Goal: Task Accomplishment & Management: Use online tool/utility

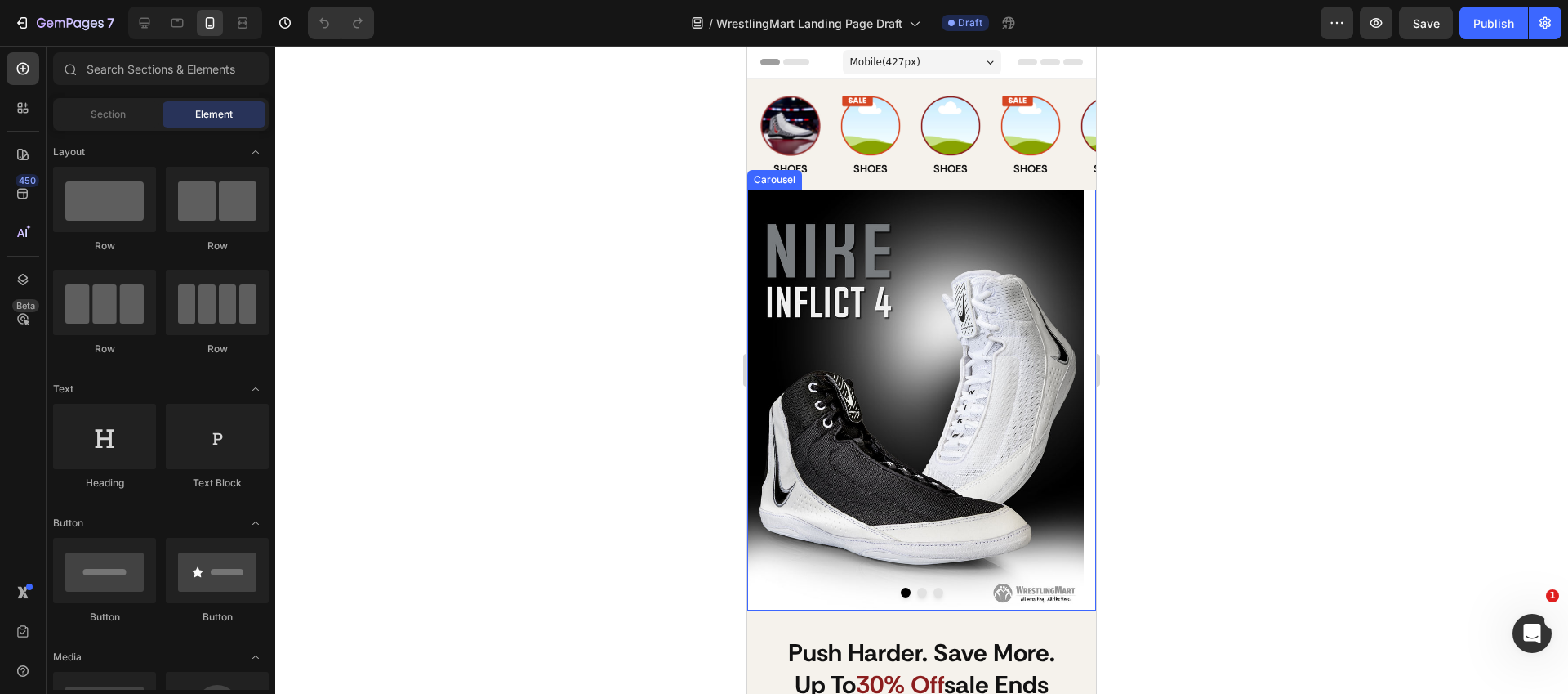
click at [921, 592] on div at bounding box center [921, 591] width 349 height 9
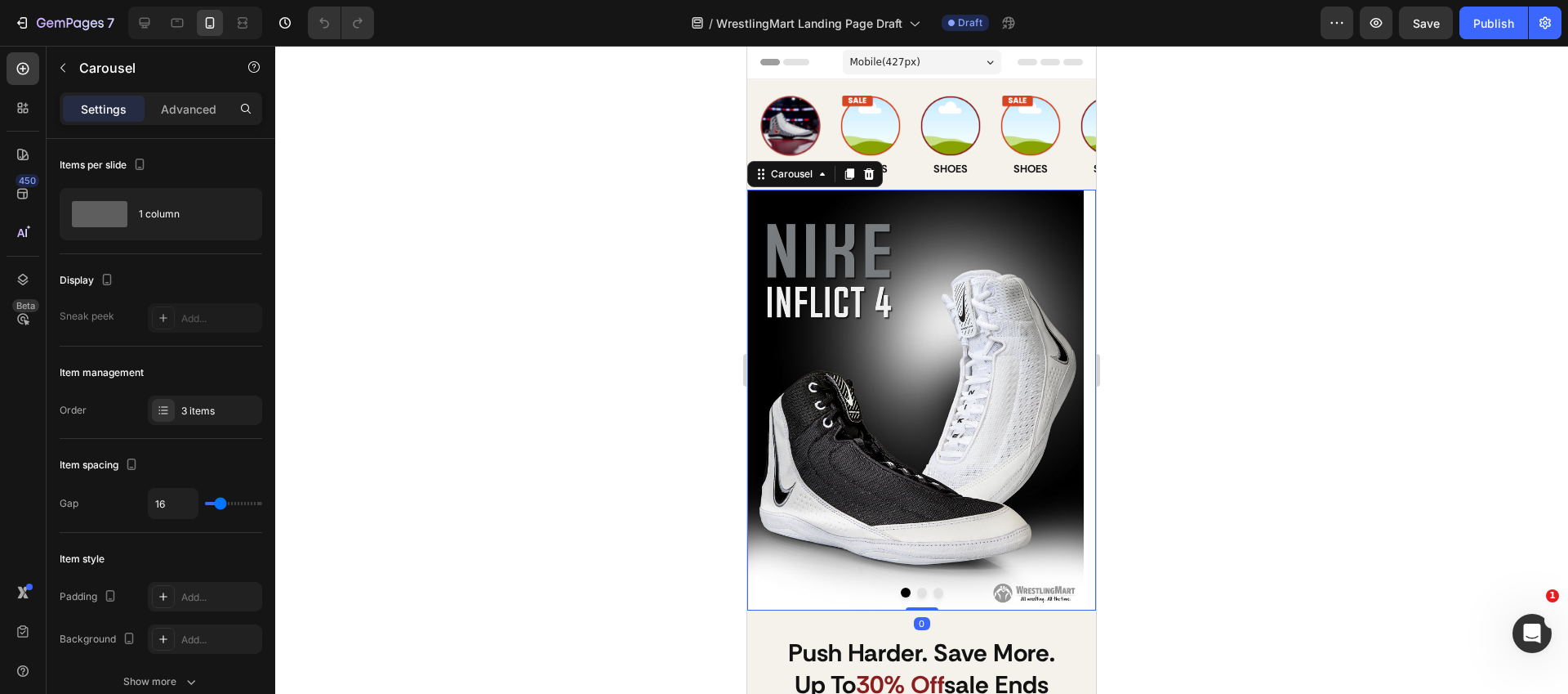
click at [917, 593] on button "Dot" at bounding box center [921, 591] width 9 height 9
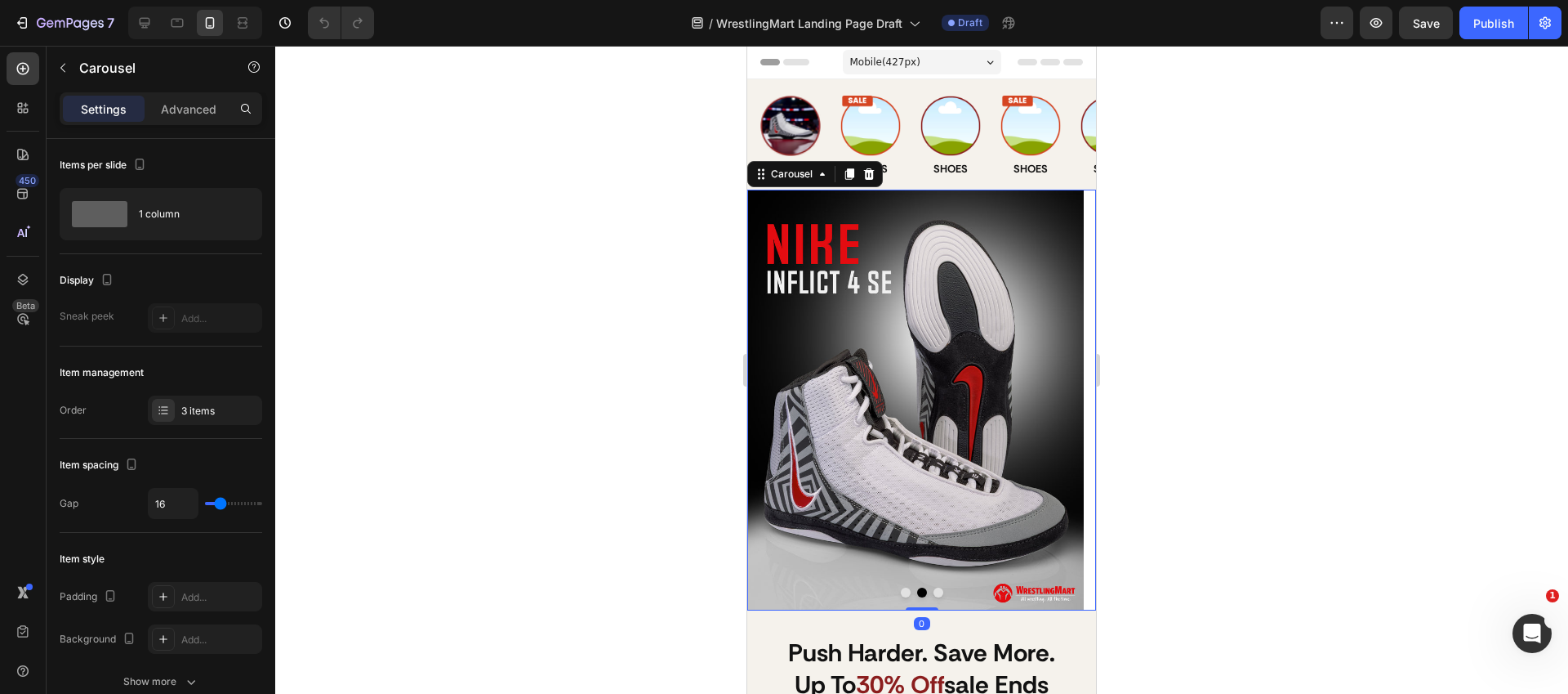
click at [939, 589] on div at bounding box center [921, 591] width 349 height 9
click at [944, 587] on div at bounding box center [921, 591] width 349 height 9
click at [934, 594] on button "Dot" at bounding box center [938, 591] width 9 height 9
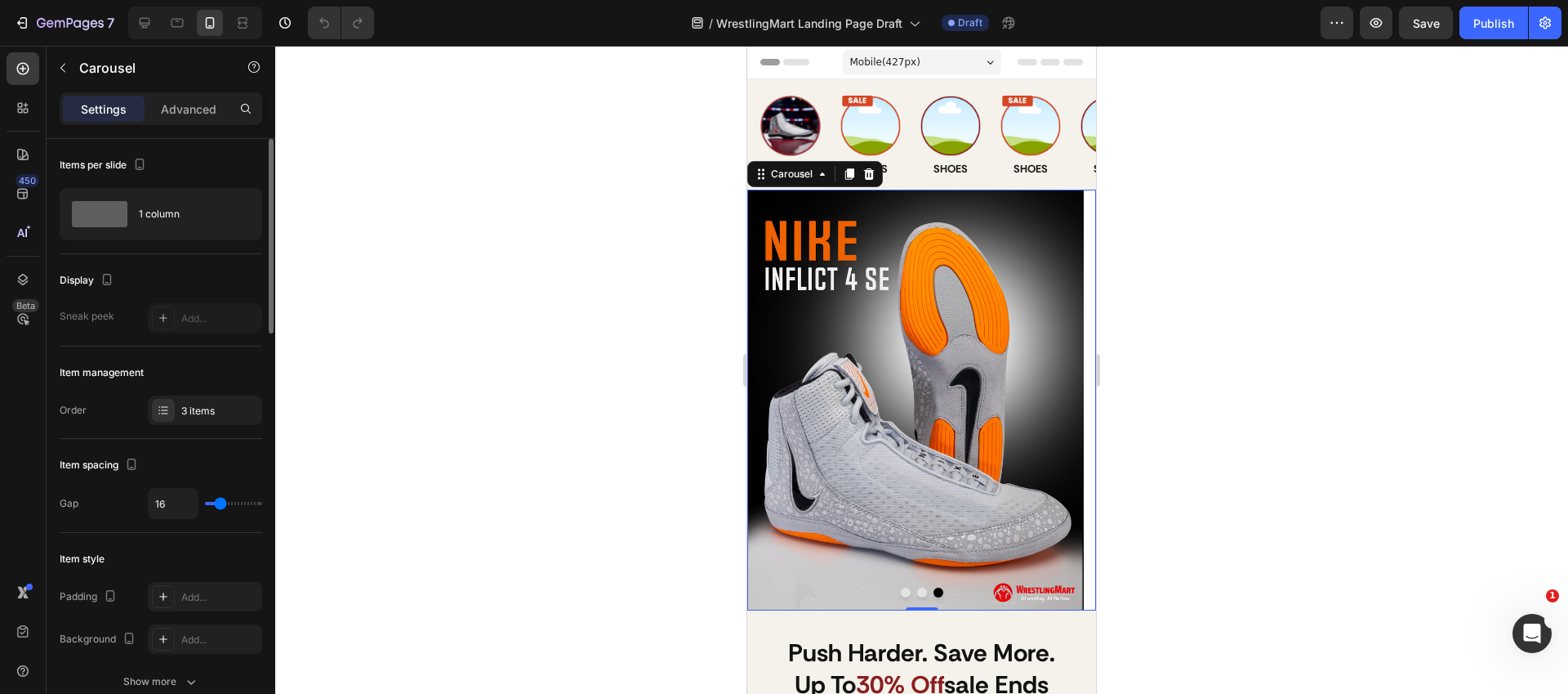
type input "0"
drag, startPoint x: 216, startPoint y: 503, endPoint x: 166, endPoint y: 496, distance: 50.5
type input "0"
click at [205, 502] on input "range" at bounding box center [234, 503] width 57 height 3
click at [901, 592] on button "Dot" at bounding box center [905, 591] width 9 height 9
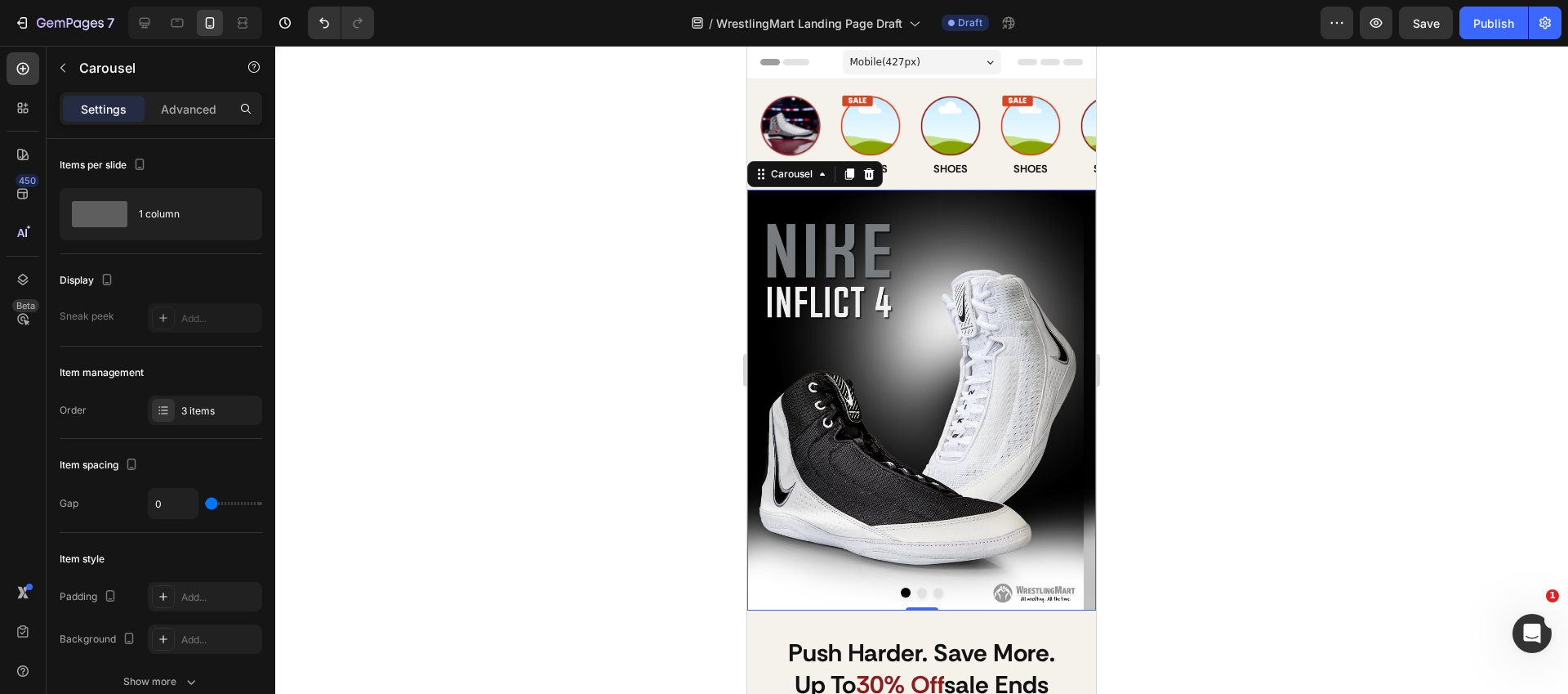
click at [921, 589] on div at bounding box center [921, 591] width 349 height 9
click at [918, 591] on button "Dot" at bounding box center [921, 591] width 9 height 9
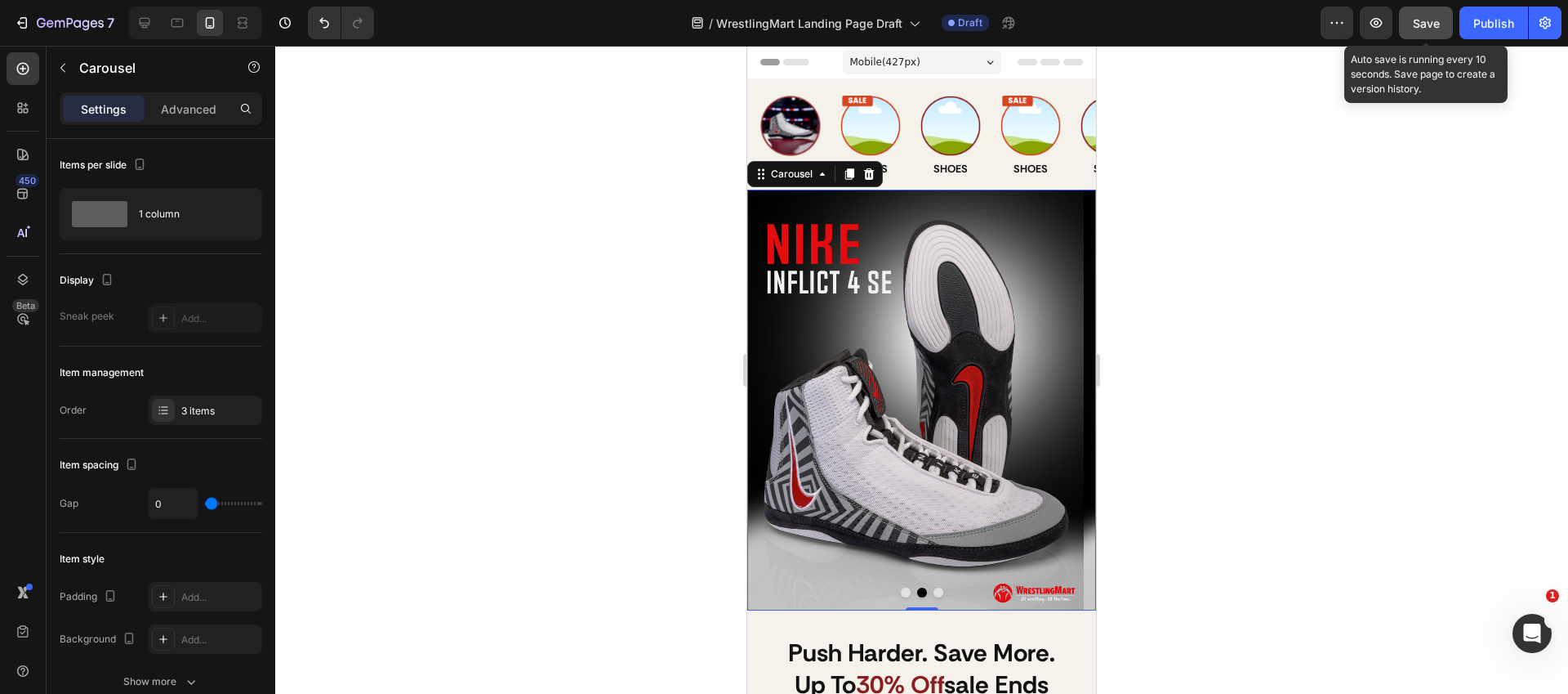
click at [1431, 23] on span "Save" at bounding box center [1426, 23] width 27 height 14
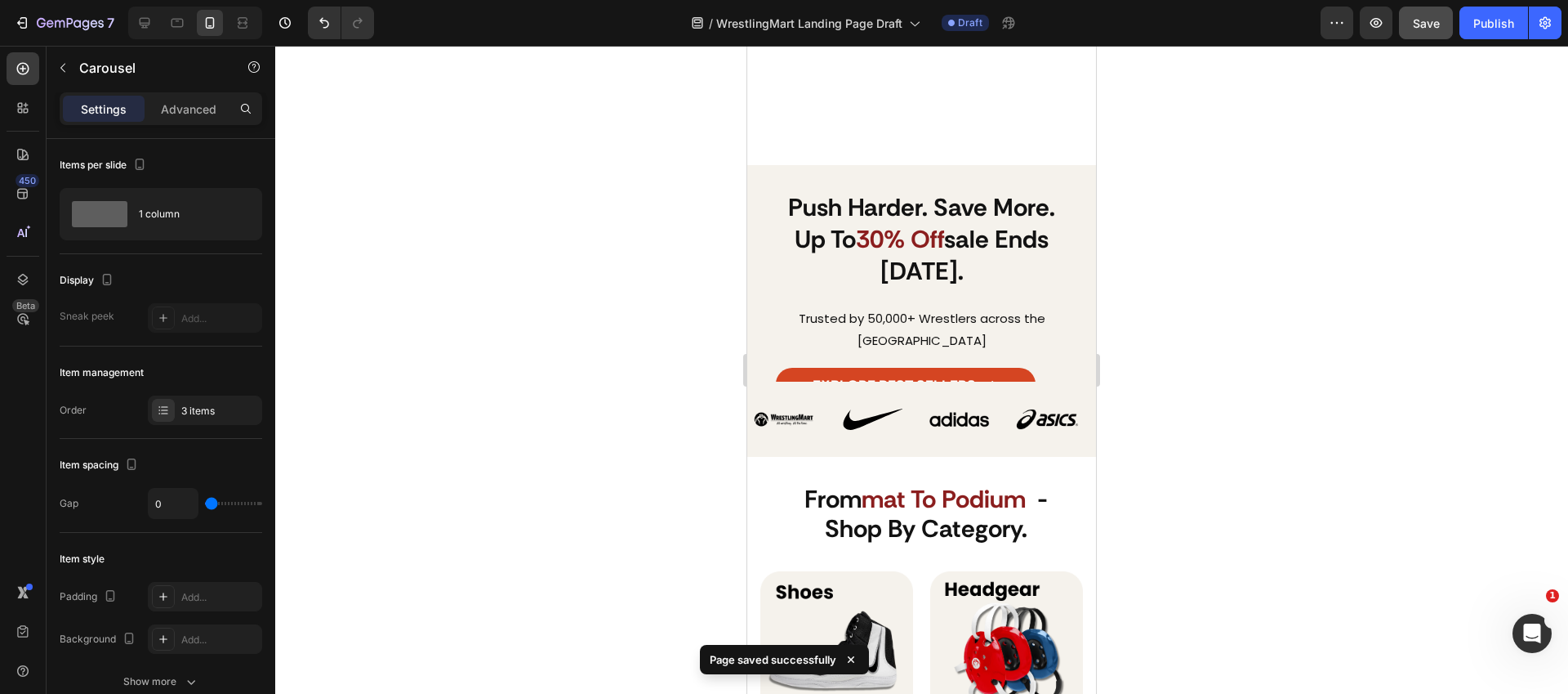
scroll to position [783, 0]
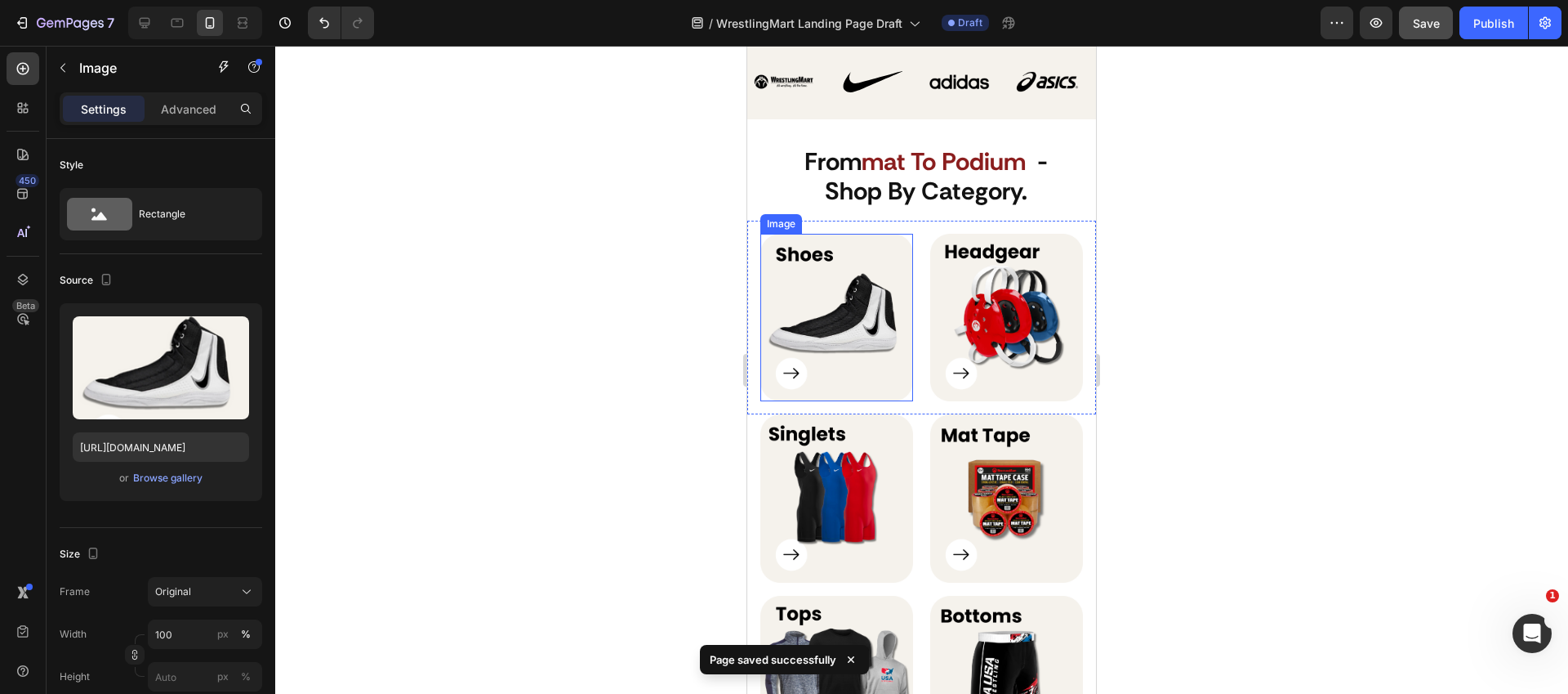
click at [832, 282] on img at bounding box center [836, 317] width 153 height 168
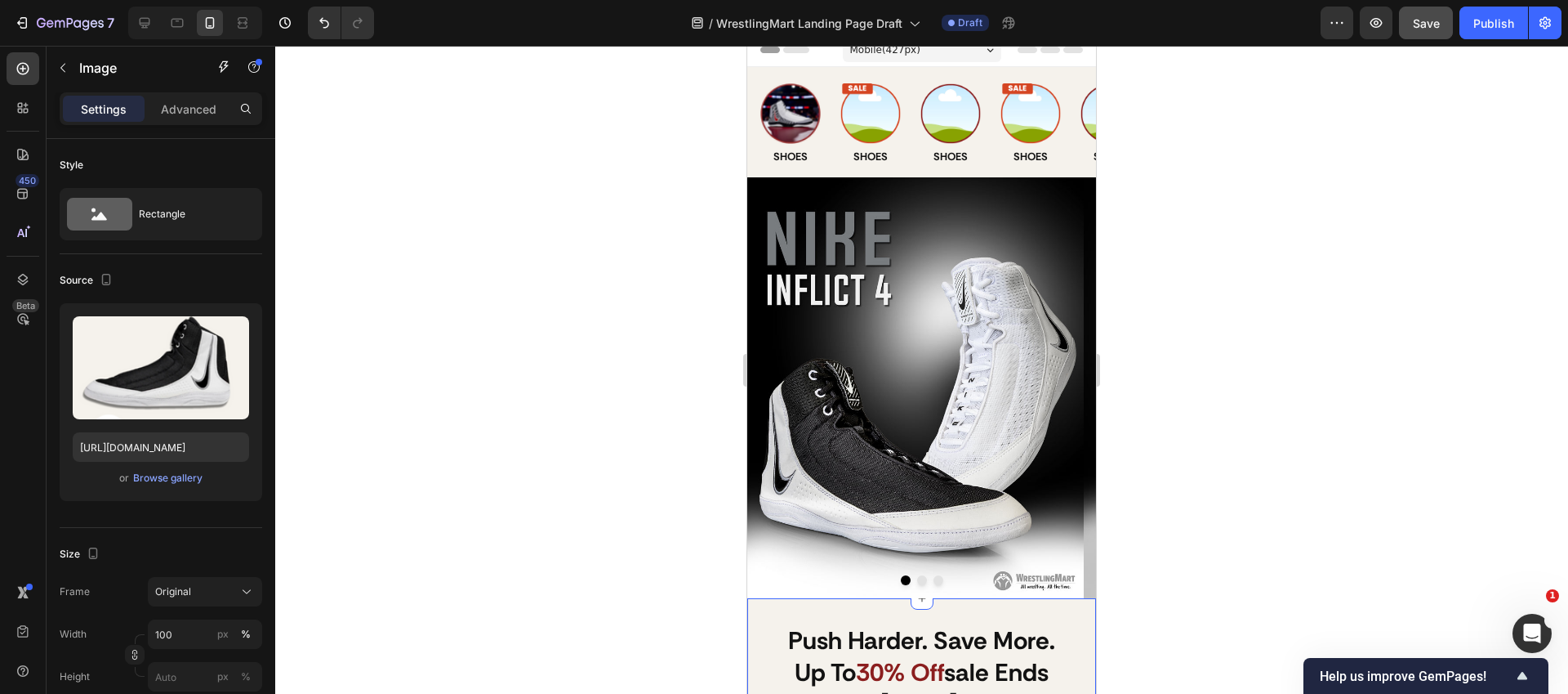
scroll to position [0, 0]
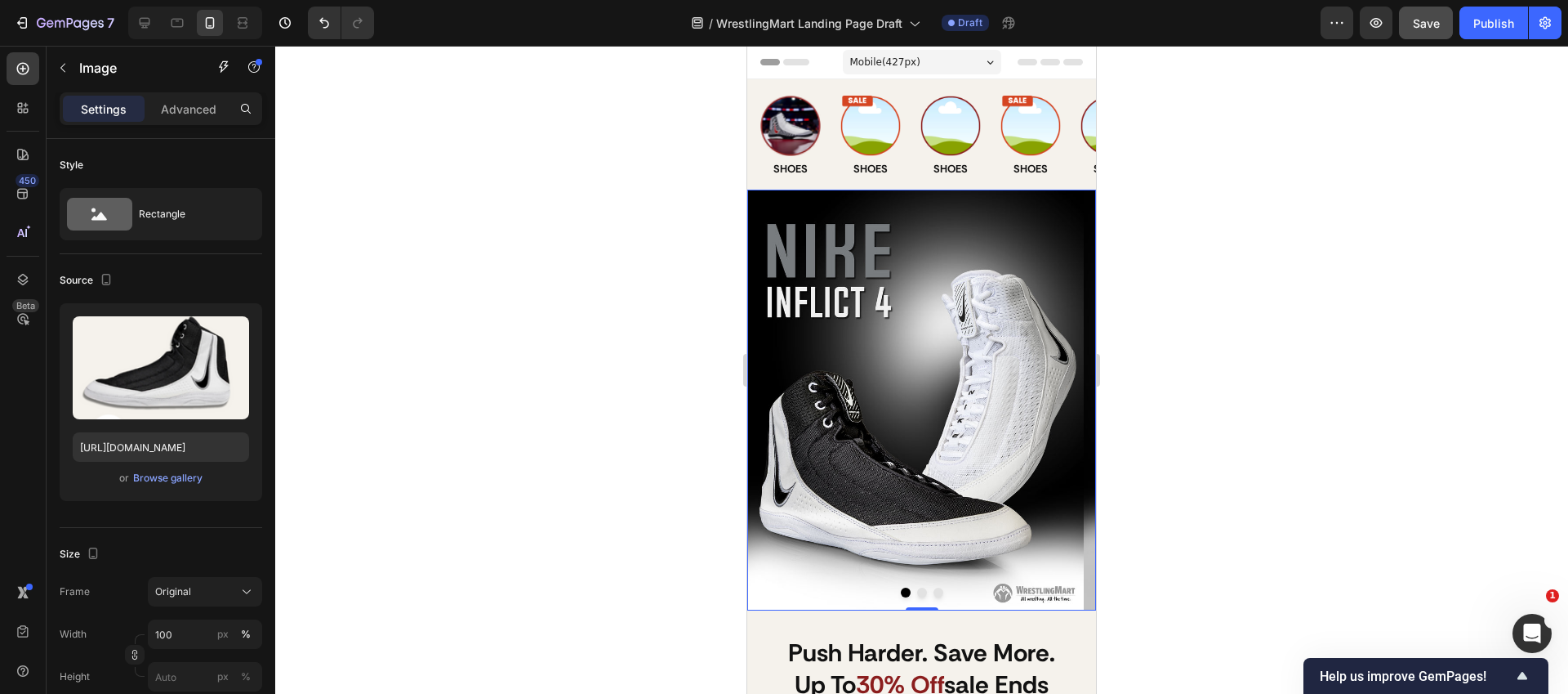
click at [917, 593] on button "Dot" at bounding box center [921, 591] width 9 height 9
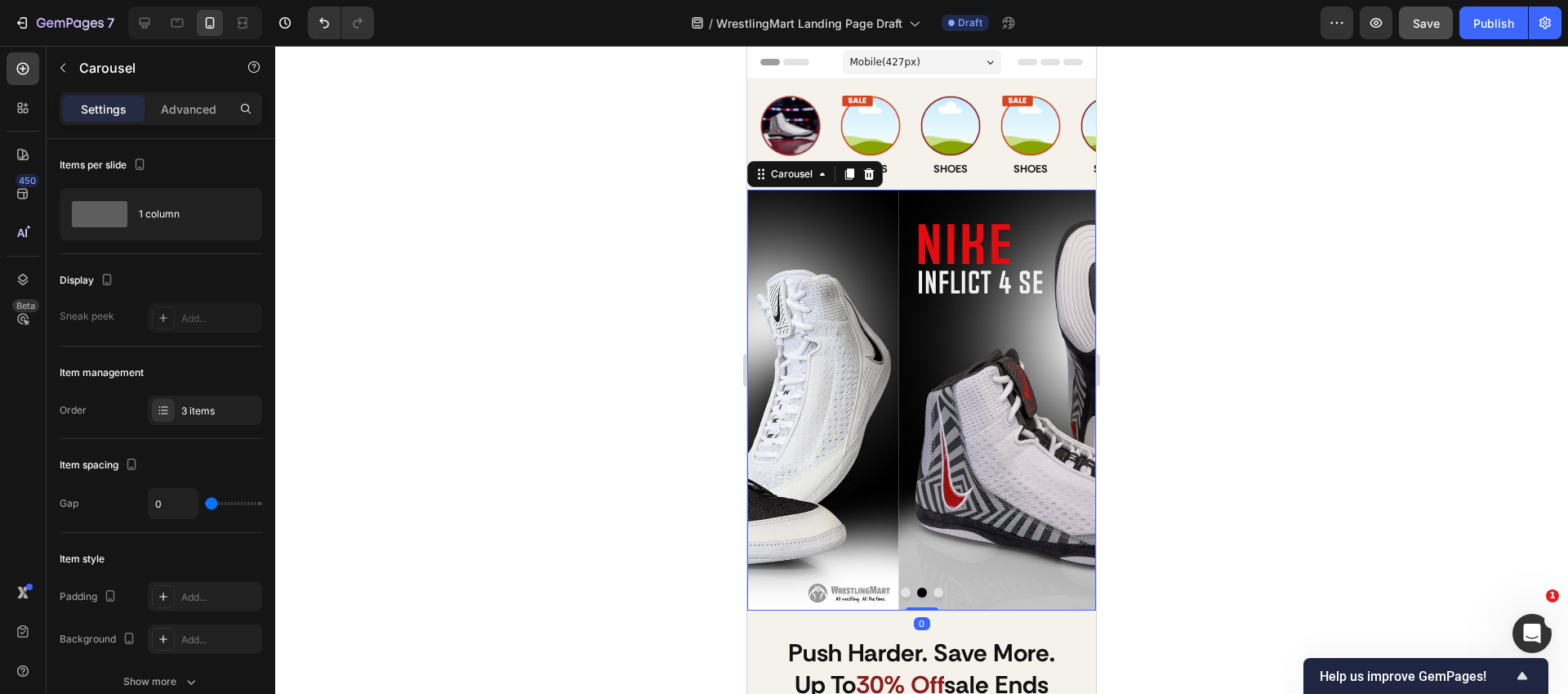
click at [934, 593] on button "Dot" at bounding box center [938, 591] width 9 height 9
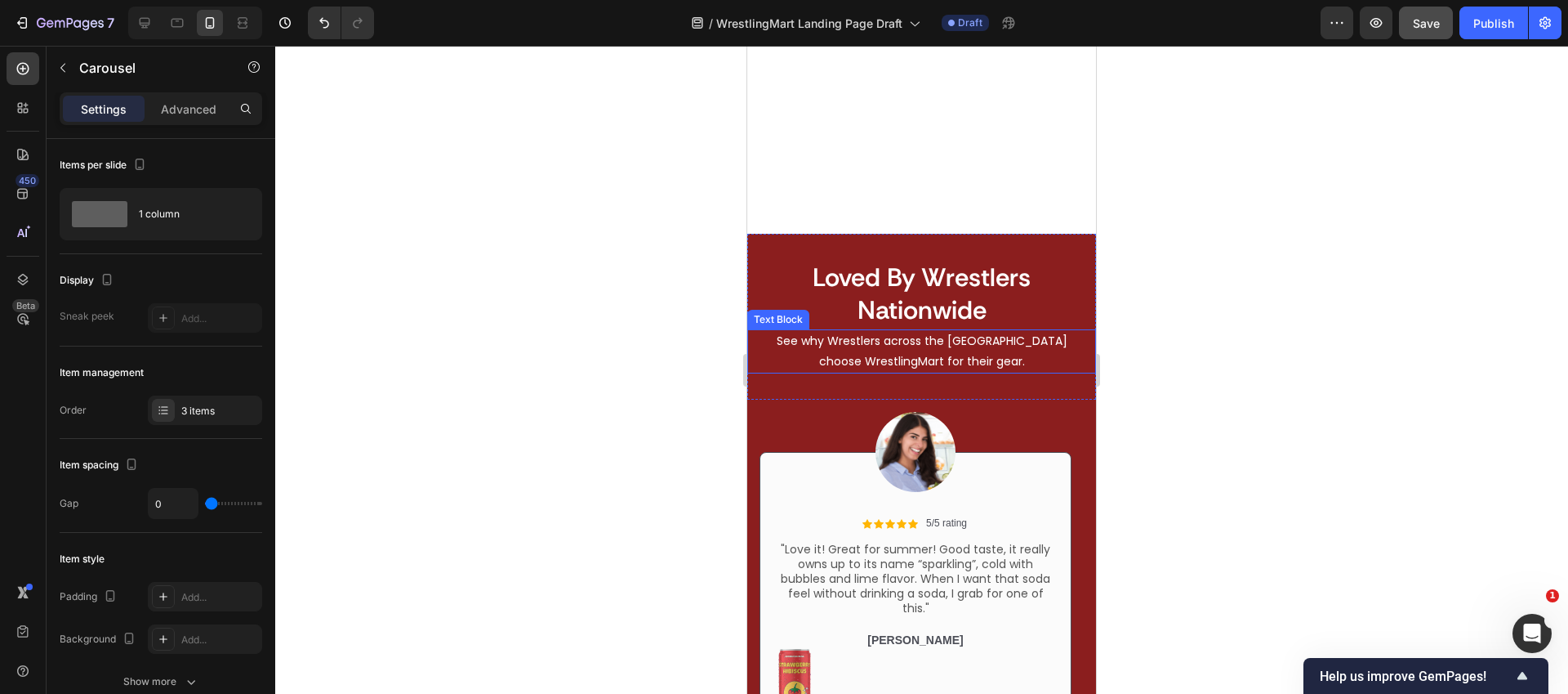
scroll to position [2817, 0]
